Goal: Information Seeking & Learning: Learn about a topic

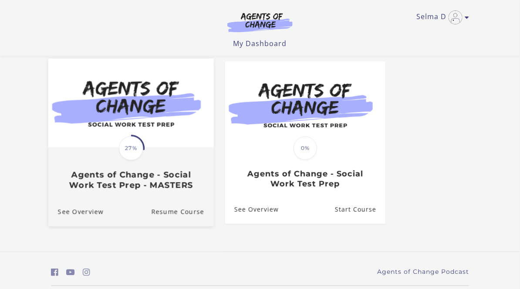
scroll to position [73, 0]
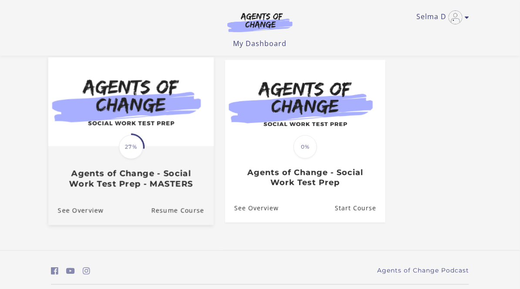
click at [162, 126] on img at bounding box center [130, 101] width 165 height 89
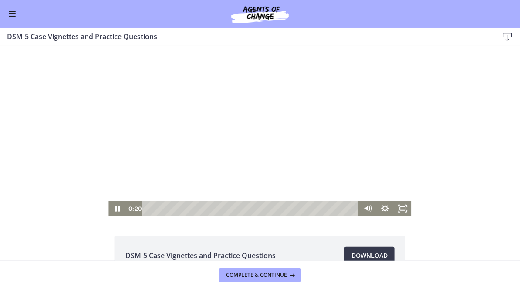
click at [182, 159] on div at bounding box center [259, 131] width 303 height 170
click at [149, 209] on div "Playbar" at bounding box center [252, 208] width 206 height 15
click at [118, 208] on icon "Play Video" at bounding box center [118, 208] width 4 height 6
click at [370, 192] on div "Volume" at bounding box center [367, 177] width 17 height 48
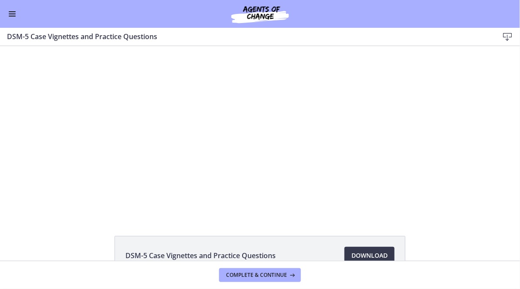
click at [266, 73] on div at bounding box center [259, 131] width 303 height 170
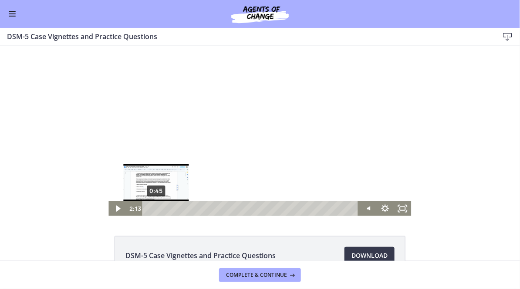
click at [155, 207] on div "0:45" at bounding box center [252, 208] width 206 height 15
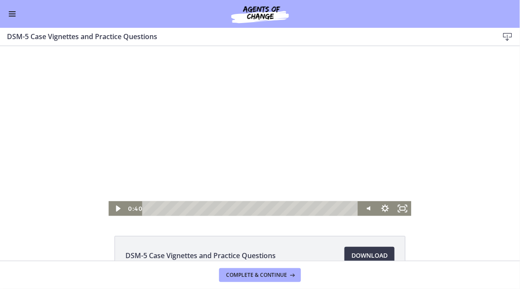
click at [124, 207] on icon "Play Video" at bounding box center [117, 208] width 17 height 15
click at [177, 119] on div at bounding box center [259, 131] width 303 height 170
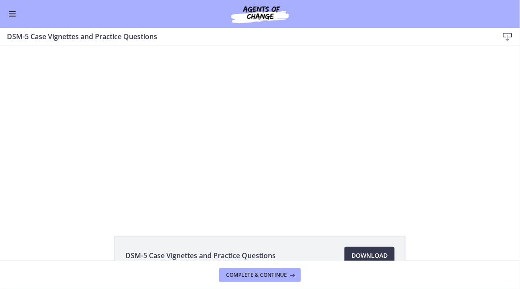
click at [177, 119] on div at bounding box center [259, 131] width 303 height 170
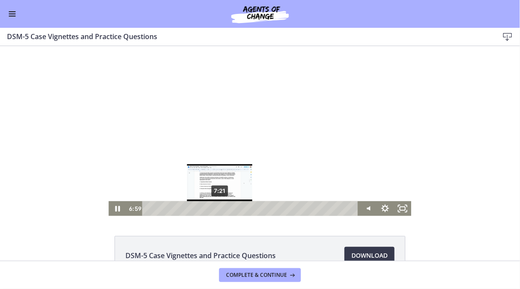
click at [221, 209] on div "7:21" at bounding box center [252, 208] width 206 height 15
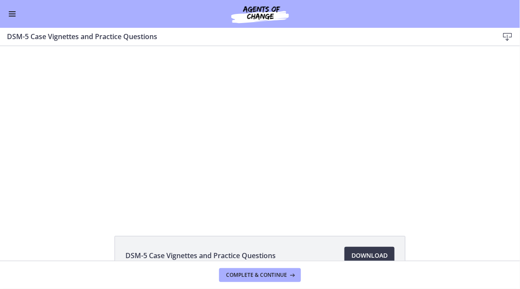
click at [167, 155] on div at bounding box center [259, 131] width 303 height 170
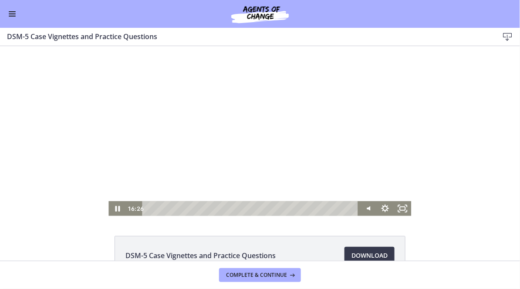
click at [177, 122] on div at bounding box center [259, 131] width 303 height 170
click at [193, 100] on div at bounding box center [259, 131] width 303 height 170
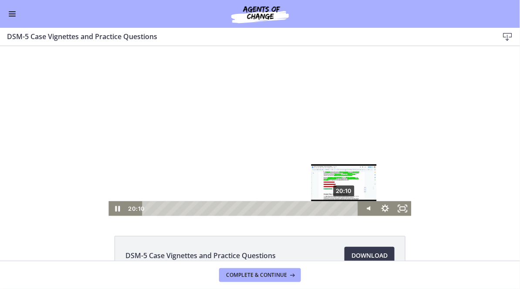
click at [345, 206] on div "20:10" at bounding box center [252, 208] width 206 height 15
click at [350, 207] on div "20:21" at bounding box center [252, 208] width 206 height 15
click at [351, 207] on div "Playbar" at bounding box center [349, 208] width 5 height 5
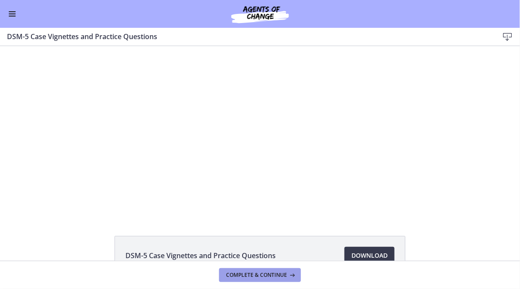
click at [274, 269] on button "Complete & continue" at bounding box center [260, 276] width 82 height 14
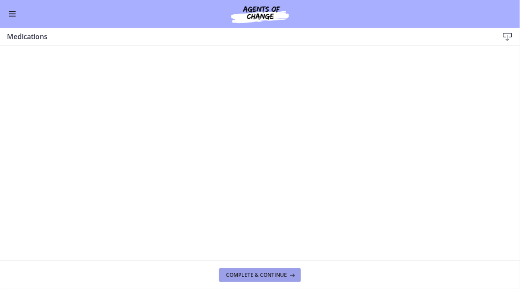
click at [269, 281] on button "Complete & continue" at bounding box center [260, 276] width 82 height 14
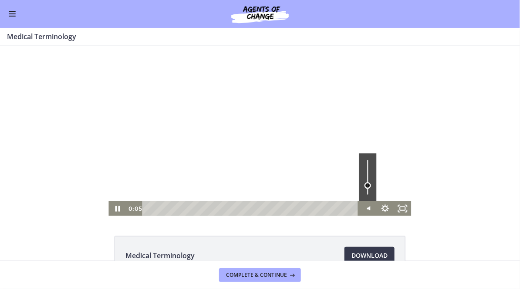
drag, startPoint x: 369, startPoint y: 194, endPoint x: 369, endPoint y: 187, distance: 7.0
click at [369, 187] on div "Volume" at bounding box center [367, 185] width 7 height 7
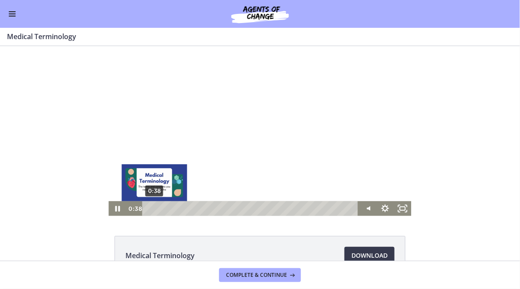
click at [155, 207] on div "0:38" at bounding box center [252, 208] width 206 height 15
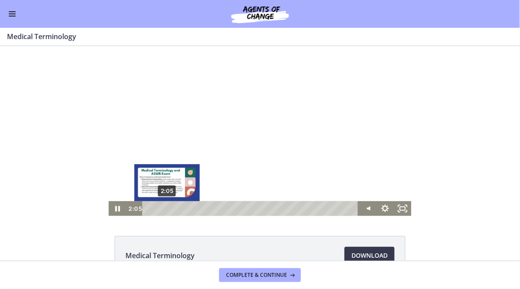
click at [167, 208] on div "2:05" at bounding box center [252, 208] width 206 height 15
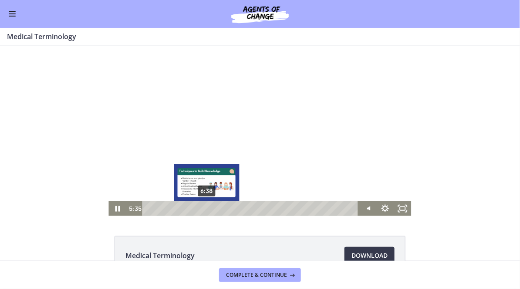
click at [211, 206] on div "6:38" at bounding box center [252, 208] width 206 height 15
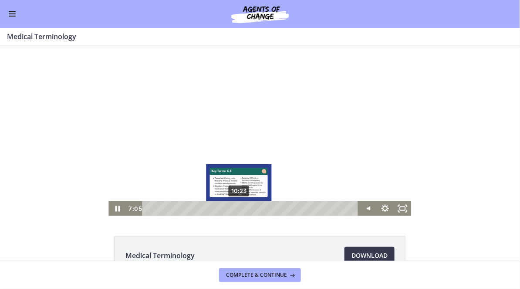
click at [243, 206] on div "10:23" at bounding box center [252, 208] width 206 height 15
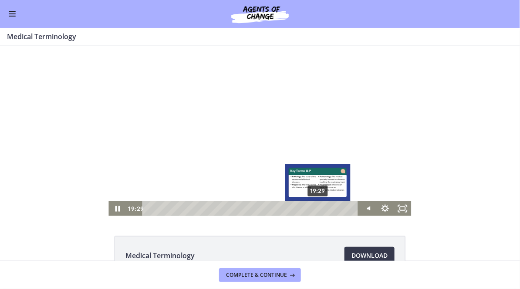
click at [319, 207] on div "19:29" at bounding box center [252, 208] width 206 height 15
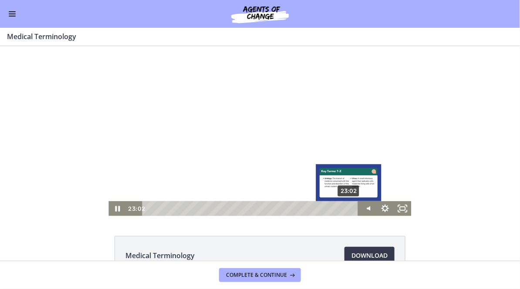
click at [350, 207] on div "23:02" at bounding box center [252, 208] width 206 height 15
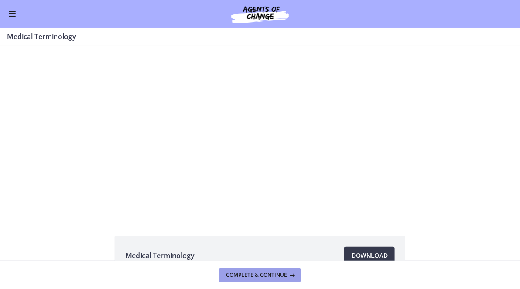
click at [276, 276] on span "Complete & continue" at bounding box center [256, 275] width 61 height 7
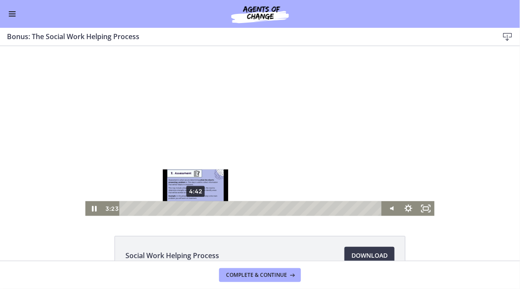
click at [204, 209] on div "4:42" at bounding box center [252, 208] width 252 height 15
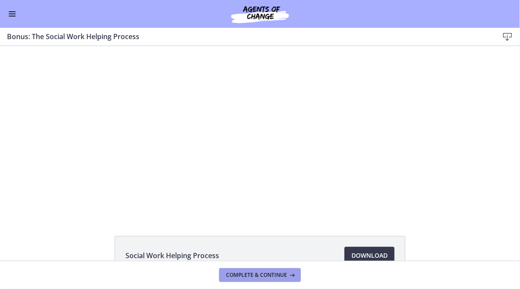
click at [256, 277] on span "Complete & continue" at bounding box center [256, 275] width 61 height 7
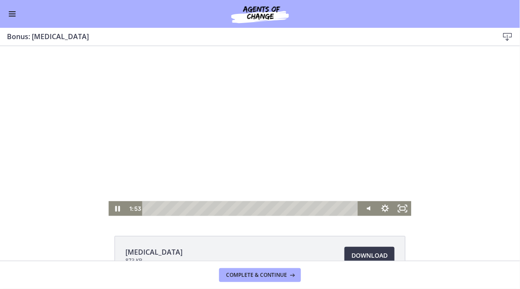
click at [164, 206] on div "Playbar" at bounding box center [252, 208] width 206 height 15
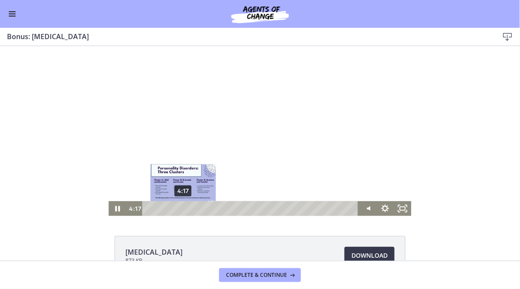
click at [183, 207] on div "4:17" at bounding box center [252, 208] width 206 height 15
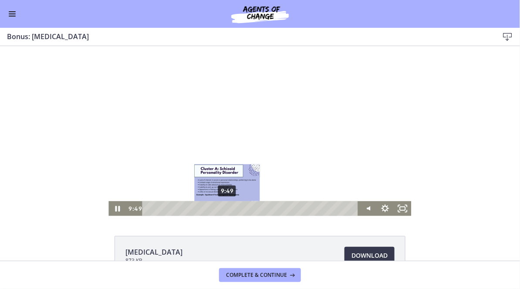
click at [228, 209] on div "9:49" at bounding box center [252, 208] width 206 height 15
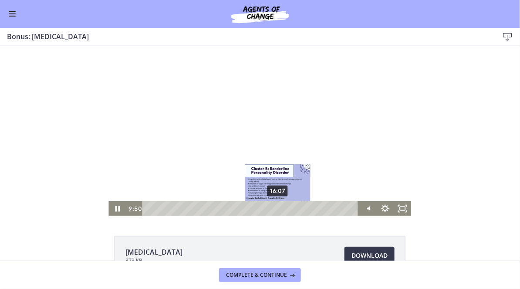
click at [279, 210] on div "16:07" at bounding box center [252, 208] width 206 height 15
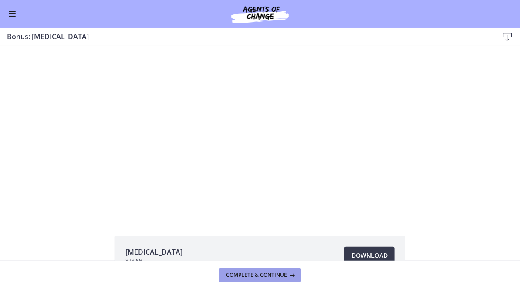
click at [262, 275] on span "Complete & continue" at bounding box center [256, 275] width 61 height 7
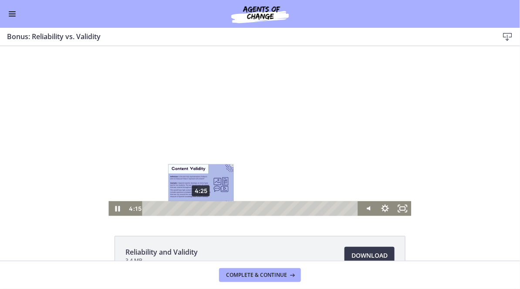
click at [212, 206] on div "4:25" at bounding box center [252, 208] width 206 height 15
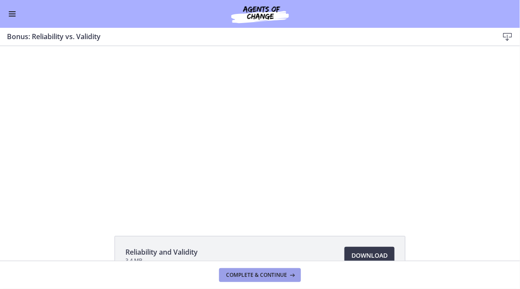
click at [266, 271] on button "Complete & continue" at bounding box center [260, 276] width 82 height 14
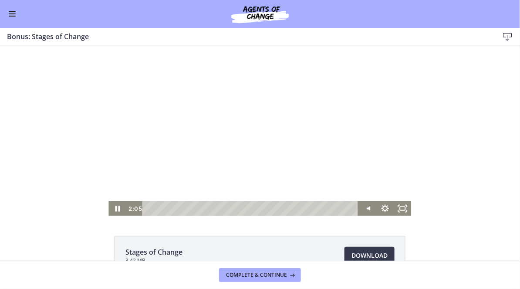
click at [172, 206] on div "Playbar" at bounding box center [252, 208] width 206 height 15
click at [201, 208] on div "Playbar" at bounding box center [252, 208] width 206 height 15
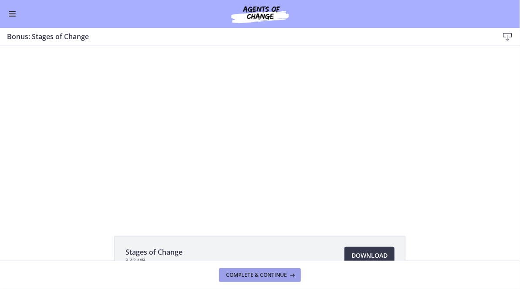
click at [264, 278] on span "Complete & continue" at bounding box center [256, 275] width 61 height 7
click at [254, 276] on span "Complete & continue" at bounding box center [256, 275] width 61 height 7
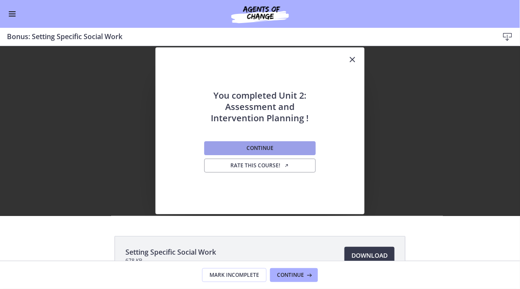
click at [259, 152] on button "Continue" at bounding box center [259, 148] width 111 height 14
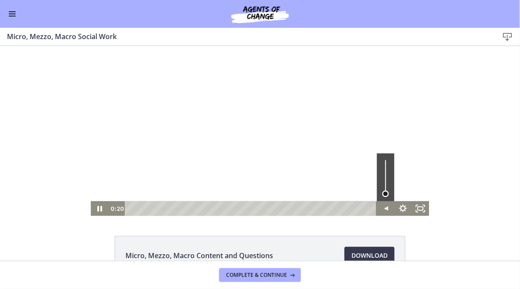
drag, startPoint x: 384, startPoint y: 189, endPoint x: 388, endPoint y: 194, distance: 5.6
click at [388, 194] on div "Volume" at bounding box center [385, 194] width 7 height 7
click at [389, 190] on div "Volume" at bounding box center [385, 190] width 11 height 11
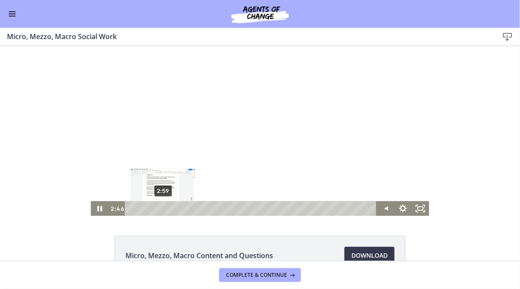
click at [164, 210] on div "2:59" at bounding box center [251, 208] width 241 height 15
click at [165, 210] on div "3:11" at bounding box center [251, 208] width 241 height 15
click at [167, 210] on div "3:21" at bounding box center [251, 208] width 241 height 15
click at [169, 210] on div "3:31" at bounding box center [251, 208] width 241 height 15
click at [172, 210] on div "3:45" at bounding box center [251, 208] width 241 height 15
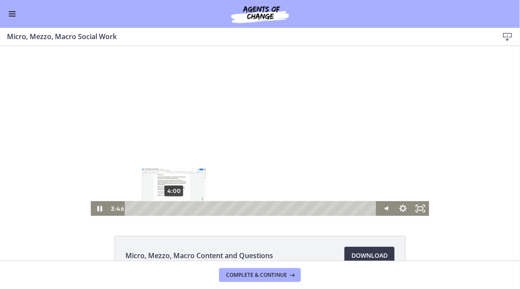
click at [174, 210] on div "4:00" at bounding box center [251, 208] width 241 height 15
click at [177, 209] on div "4:14" at bounding box center [251, 208] width 241 height 15
click at [192, 207] on div "5:40" at bounding box center [251, 208] width 241 height 15
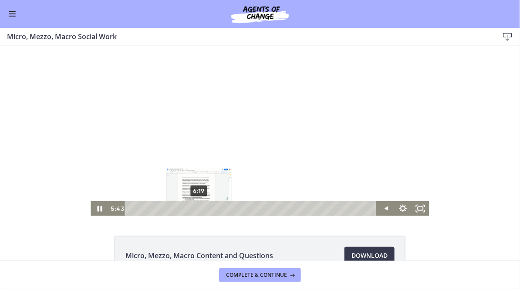
click at [199, 207] on div "6:19" at bounding box center [251, 208] width 241 height 15
click at [206, 207] on div "6:21" at bounding box center [251, 208] width 241 height 15
click at [215, 206] on div "7:46" at bounding box center [251, 208] width 241 height 15
click at [221, 206] on div "8:20" at bounding box center [251, 208] width 241 height 15
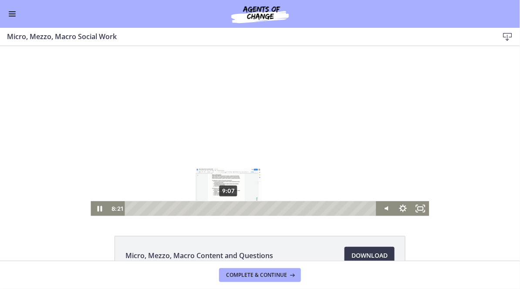
click at [230, 206] on div "9:07" at bounding box center [251, 208] width 241 height 15
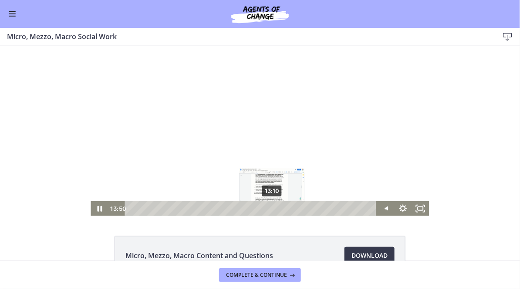
click at [272, 209] on div "13:10" at bounding box center [251, 208] width 241 height 15
click at [281, 209] on div "13:57" at bounding box center [251, 208] width 241 height 15
click at [287, 209] on div "14:31" at bounding box center [251, 208] width 241 height 15
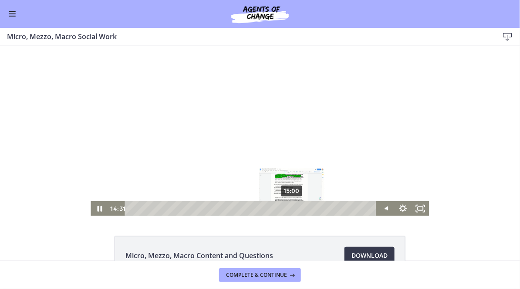
click at [296, 209] on div "15:00" at bounding box center [251, 208] width 241 height 15
click at [302, 209] on div "15:19" at bounding box center [251, 208] width 241 height 15
click at [304, 209] on div "16:08" at bounding box center [251, 208] width 241 height 15
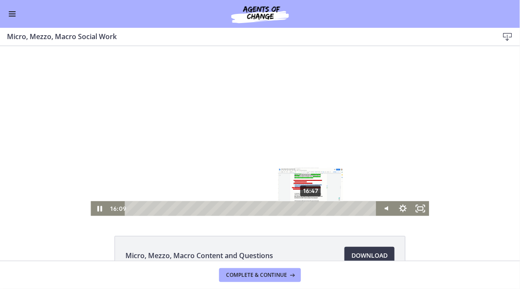
click at [312, 209] on div "16:47" at bounding box center [251, 208] width 241 height 15
click at [319, 209] on div "17:29" at bounding box center [251, 208] width 241 height 15
click at [322, 209] on div "Playbar" at bounding box center [321, 208] width 5 height 5
click at [324, 209] on div "18:00" at bounding box center [251, 208] width 241 height 15
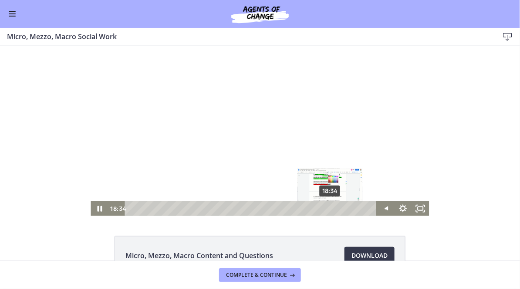
click at [330, 209] on div "18:34" at bounding box center [251, 208] width 241 height 15
click at [333, 209] on div "18:51" at bounding box center [251, 208] width 241 height 15
click at [337, 209] on div "19:11" at bounding box center [251, 208] width 241 height 15
click at [340, 209] on div "19:21" at bounding box center [251, 208] width 241 height 15
click at [345, 209] on div "19:55" at bounding box center [251, 208] width 241 height 15
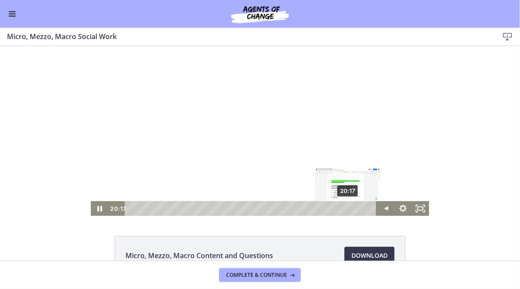
click at [349, 209] on div "20:17" at bounding box center [251, 208] width 241 height 15
click at [353, 209] on div "20:39" at bounding box center [251, 208] width 241 height 15
click at [346, 209] on div "20:02" at bounding box center [251, 208] width 241 height 15
click at [346, 184] on div at bounding box center [260, 131] width 338 height 170
click at [275, 164] on div at bounding box center [260, 131] width 338 height 170
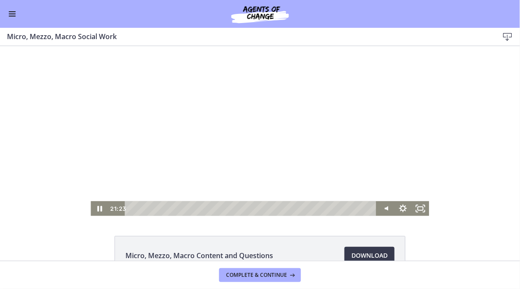
click at [246, 128] on div at bounding box center [260, 131] width 338 height 170
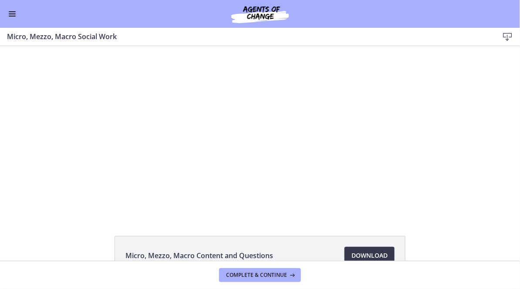
click at [251, 130] on div at bounding box center [260, 131] width 338 height 170
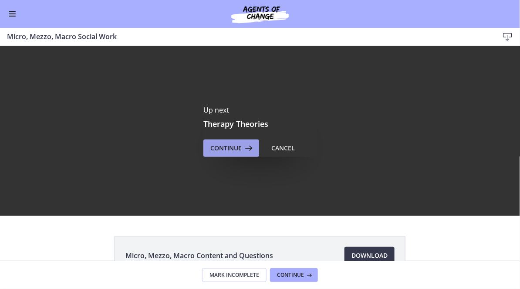
click at [215, 146] on span "Continue" at bounding box center [225, 148] width 31 height 10
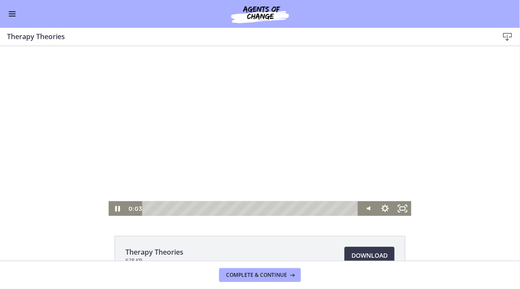
click at [163, 207] on div "Playbar" at bounding box center [252, 208] width 206 height 15
click at [178, 207] on div "Playbar" at bounding box center [252, 208] width 206 height 15
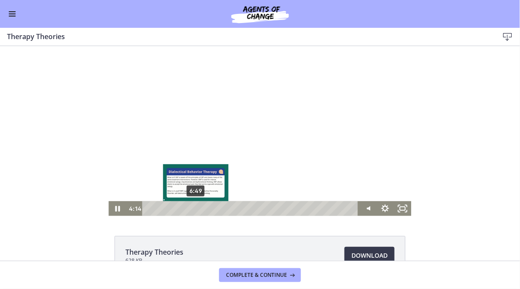
click at [196, 208] on div "6:49" at bounding box center [252, 208] width 206 height 15
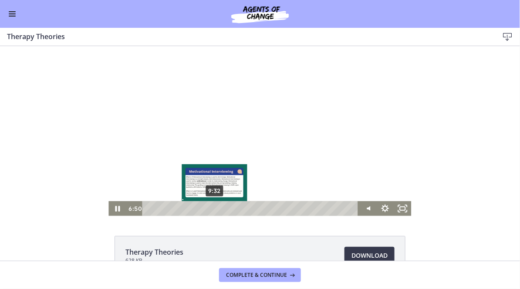
click at [215, 208] on div "9:32" at bounding box center [252, 208] width 206 height 15
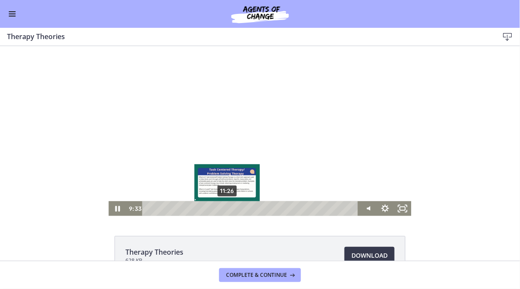
click at [234, 208] on div "11:26" at bounding box center [252, 208] width 206 height 15
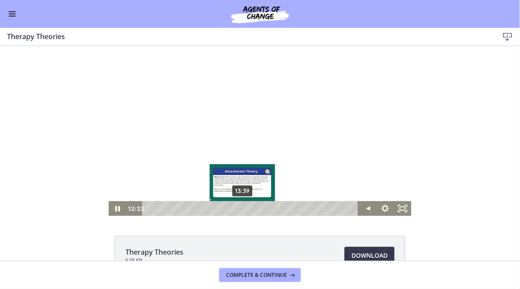
click at [277, 208] on div "13:39" at bounding box center [252, 208] width 206 height 15
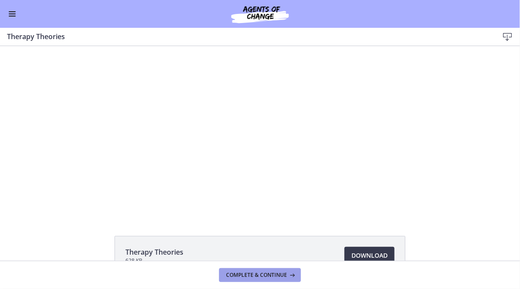
click at [284, 271] on button "Complete & continue" at bounding box center [260, 276] width 82 height 14
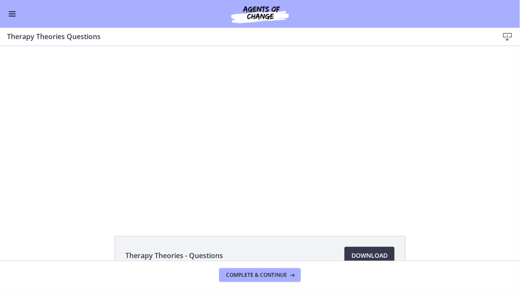
click at [14, 17] on button "Enable menu" at bounding box center [12, 14] width 10 height 10
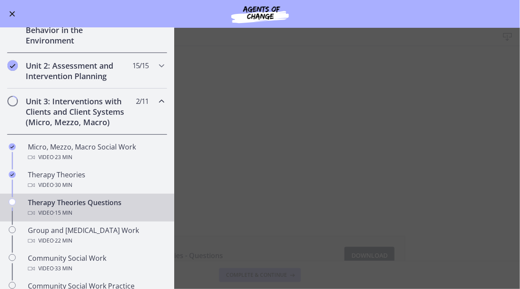
scroll to position [214, 0]
click at [63, 114] on h2 "Unit 3: Interventions with Clients and Client Systems (Micro, Mezzo, Macro)" at bounding box center [79, 110] width 106 height 31
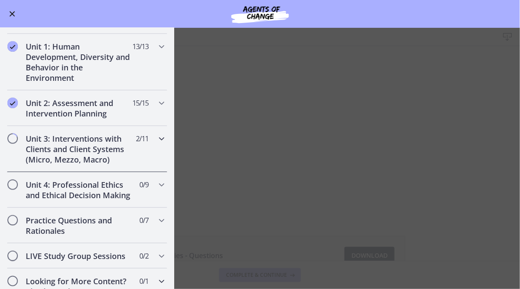
scroll to position [144, 0]
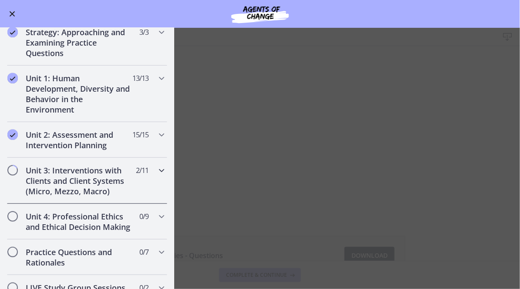
click at [72, 189] on h2 "Unit 3: Interventions with Clients and Client Systems (Micro, Mezzo, Macro)" at bounding box center [79, 180] width 106 height 31
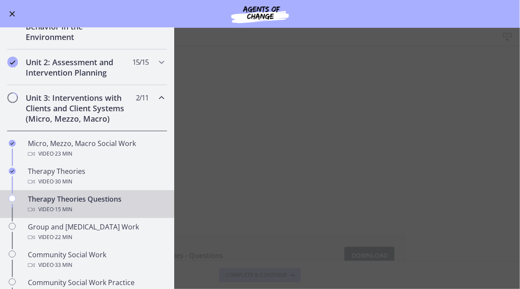
scroll to position [223, 0]
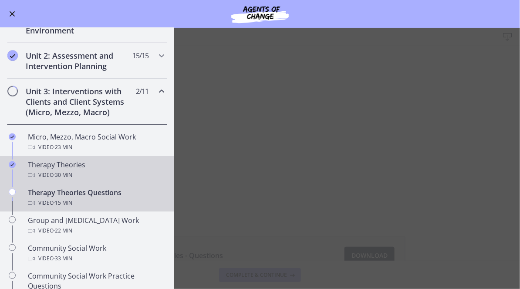
click at [68, 162] on div "Therapy Theories Video · 30 min" at bounding box center [96, 170] width 136 height 21
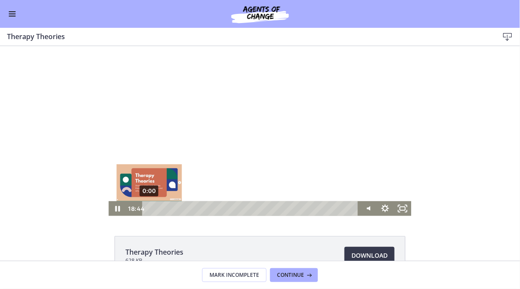
click at [149, 210] on div "0:00" at bounding box center [252, 208] width 206 height 15
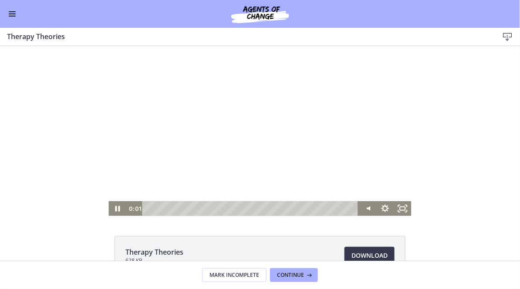
click at [171, 144] on div at bounding box center [259, 131] width 303 height 170
